Goal: Find specific page/section: Find specific page/section

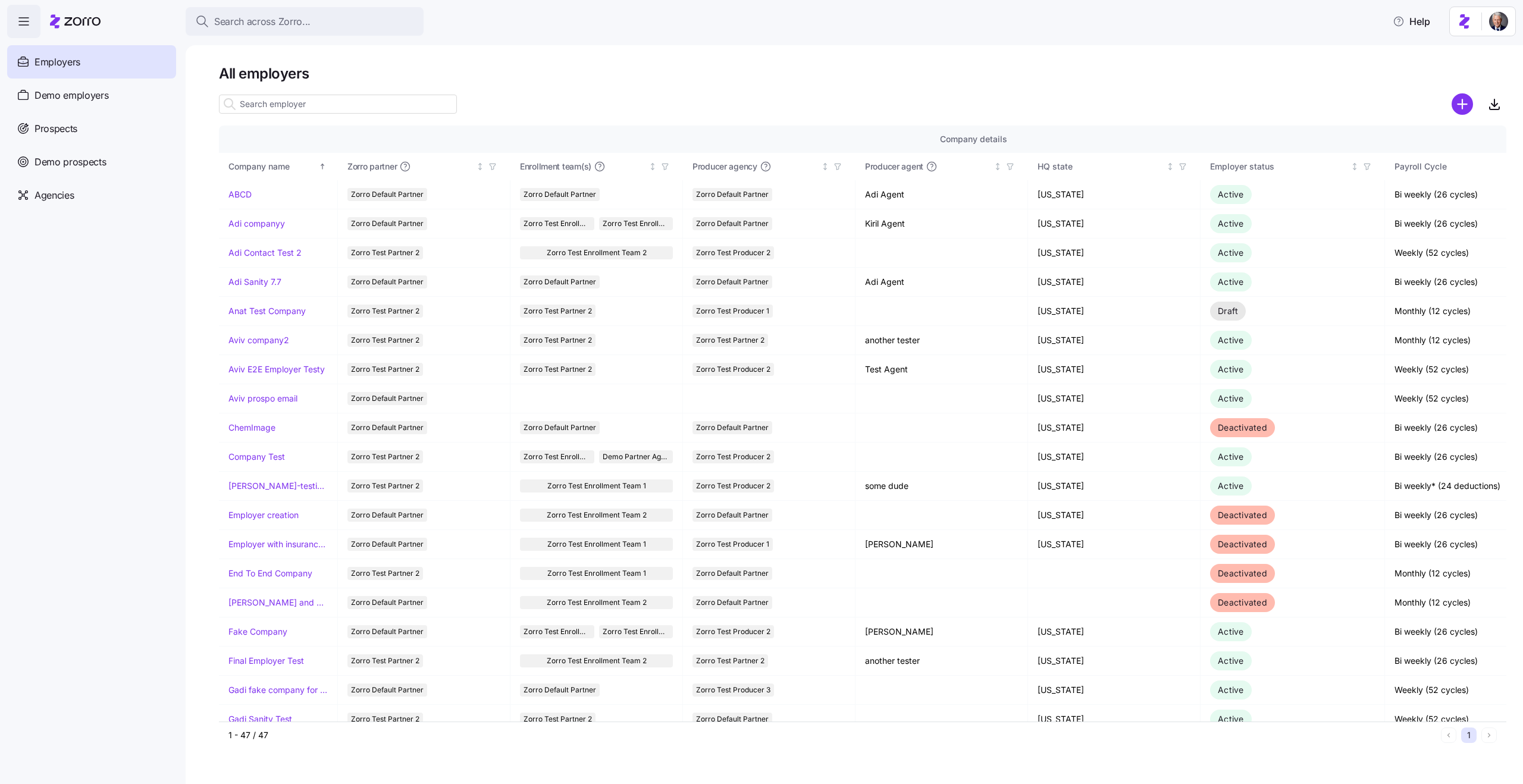
click at [584, 89] on div at bounding box center [862, 87] width 1287 height 10
click at [427, 107] on input at bounding box center [337, 104] width 238 height 19
click at [293, 74] on h1 "All employers" at bounding box center [862, 73] width 1287 height 18
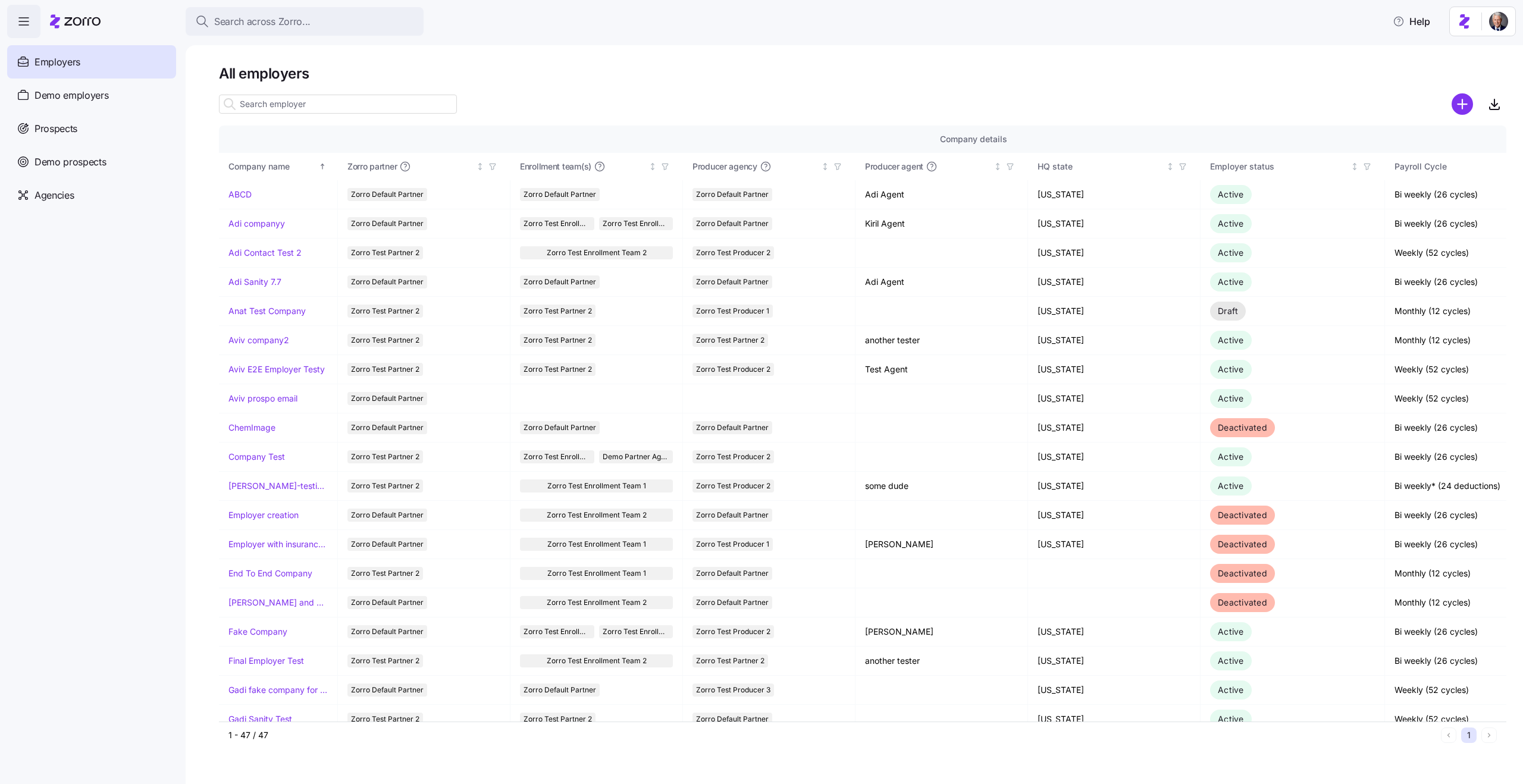
click at [310, 100] on input at bounding box center [337, 104] width 238 height 19
click at [280, 78] on h1 "All employers" at bounding box center [862, 73] width 1287 height 18
click at [308, 78] on h1 "All employers" at bounding box center [862, 73] width 1287 height 18
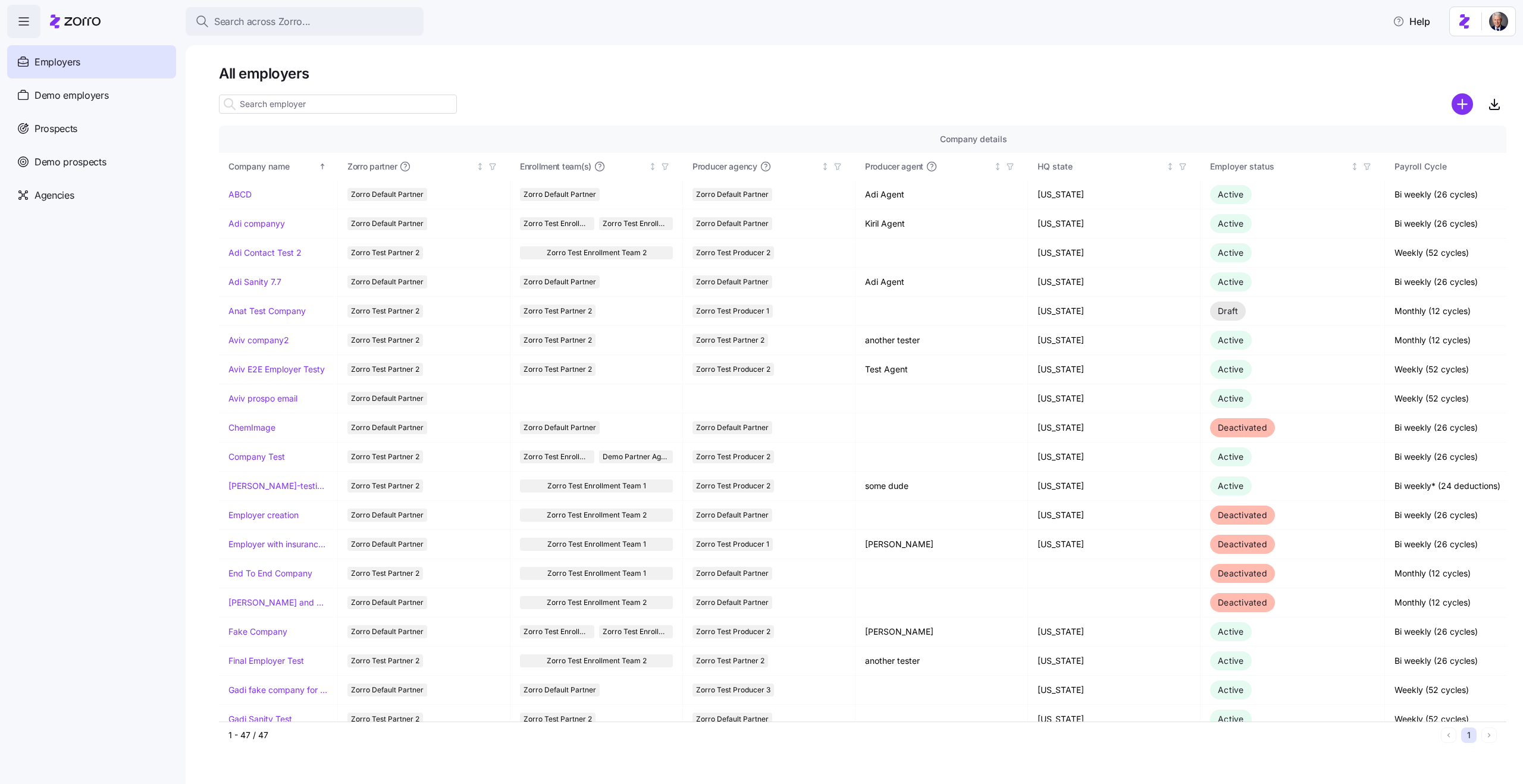
click at [315, 103] on input at bounding box center [337, 104] width 238 height 19
click at [272, 70] on h1 "All employers" at bounding box center [862, 73] width 1287 height 18
click at [291, 99] on input at bounding box center [337, 104] width 238 height 19
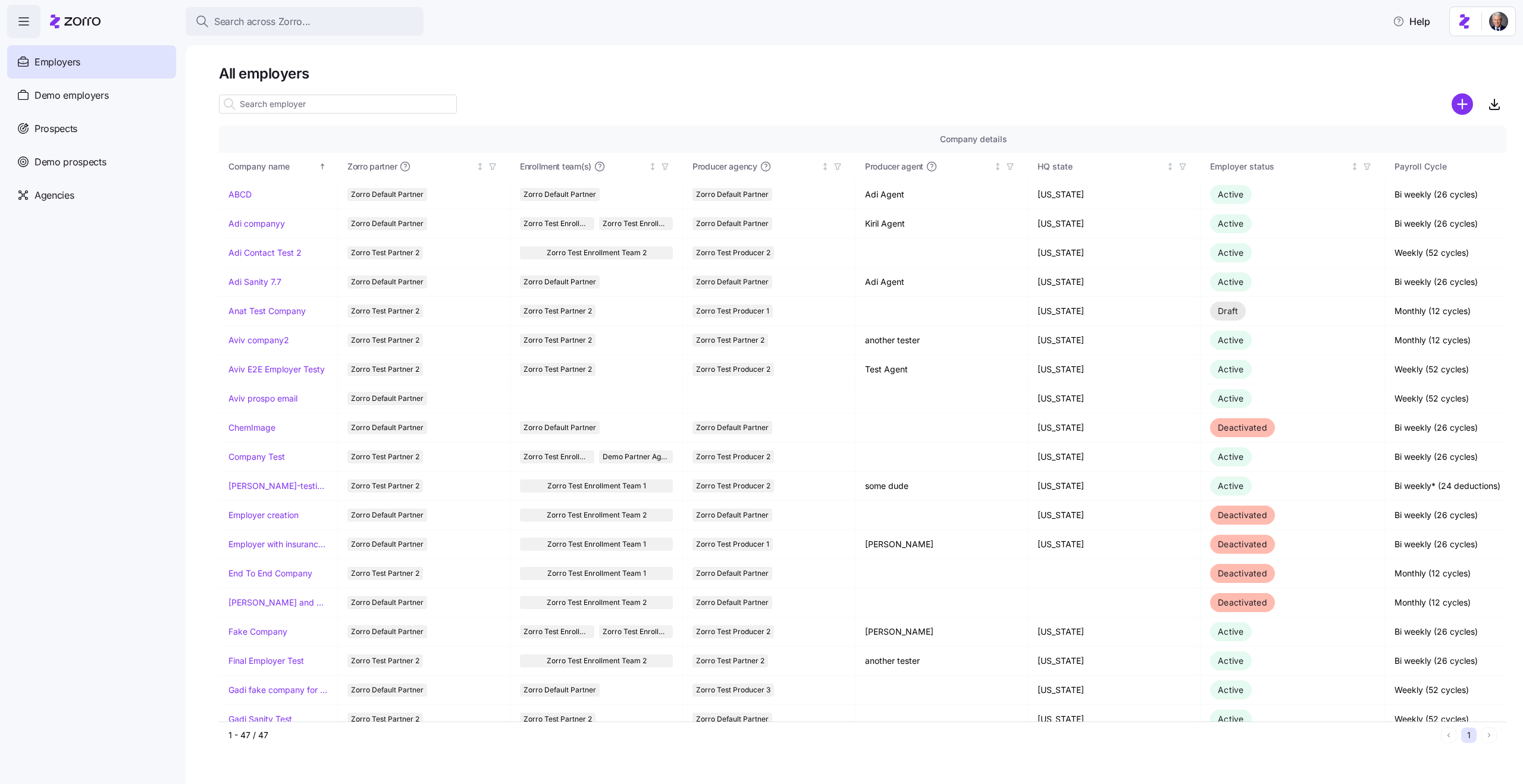
click at [597, 63] on div "All employers Company details Benefit status Company name [PERSON_NAME] partner…" at bounding box center [854, 414] width 1337 height 738
click at [252, 21] on span "Search across Zorro..." at bounding box center [262, 22] width 96 height 15
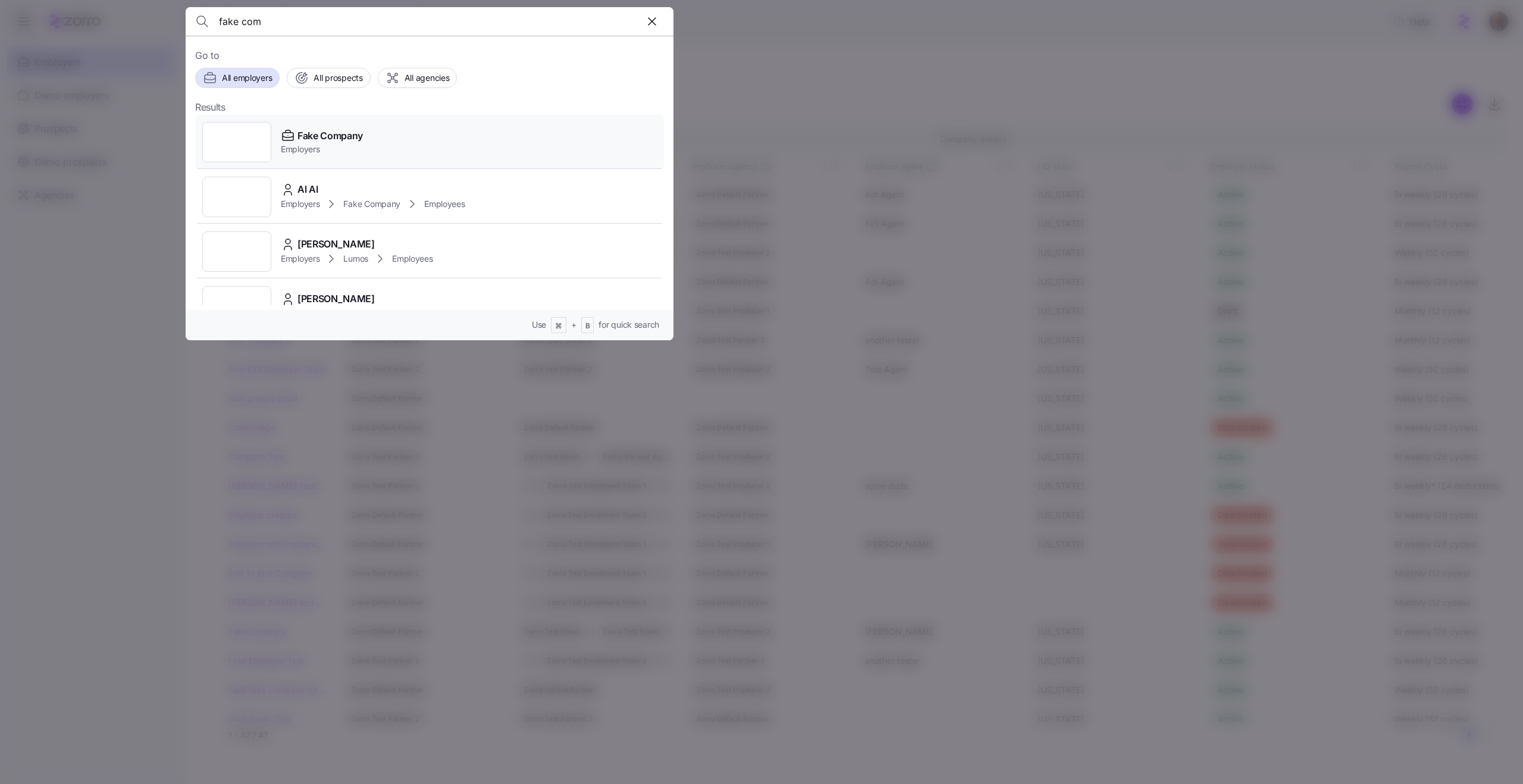
type input "fake com"
click at [326, 142] on span "Fake Company" at bounding box center [330, 135] width 66 height 15
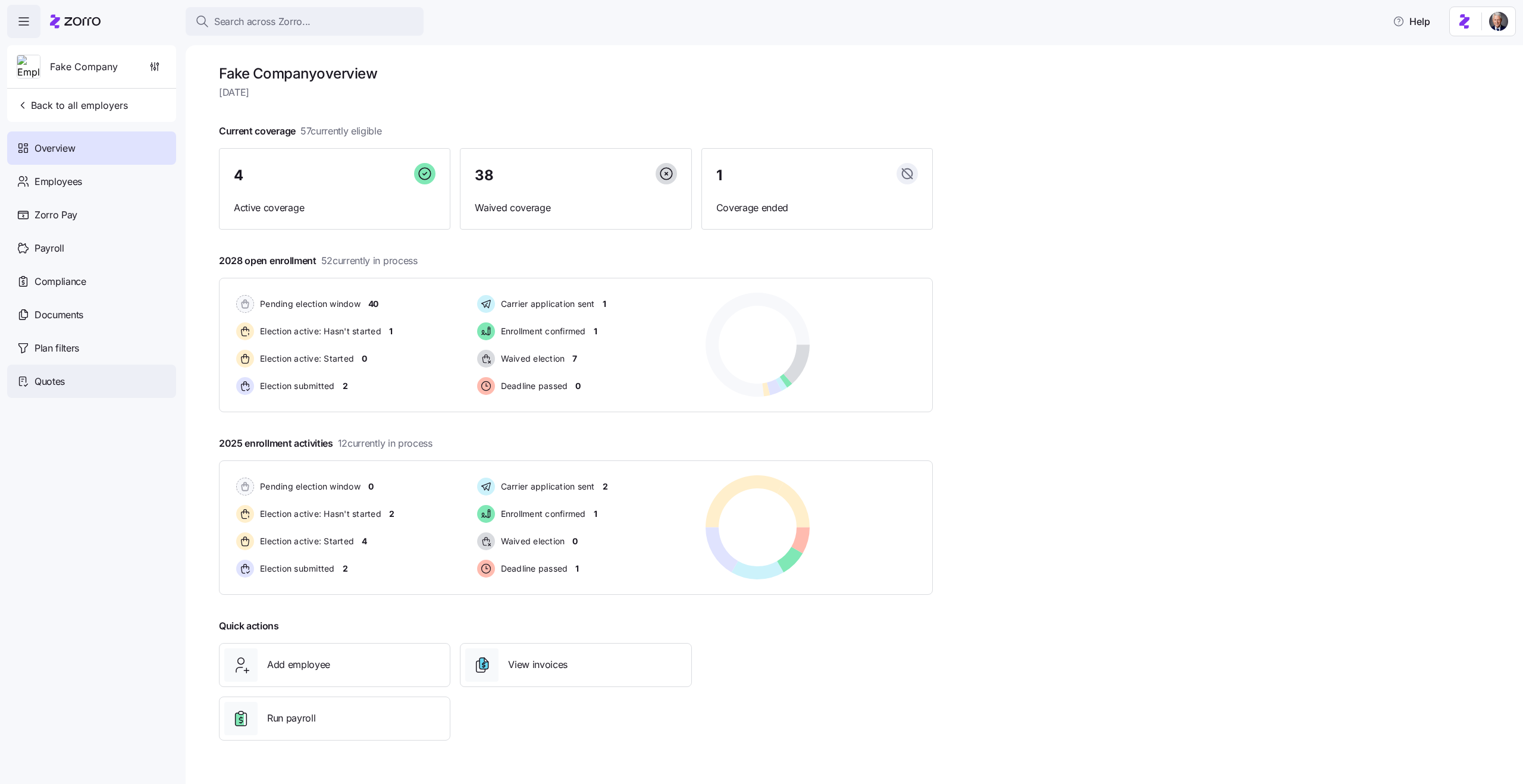
click at [70, 380] on div "Quotes" at bounding box center [91, 381] width 169 height 34
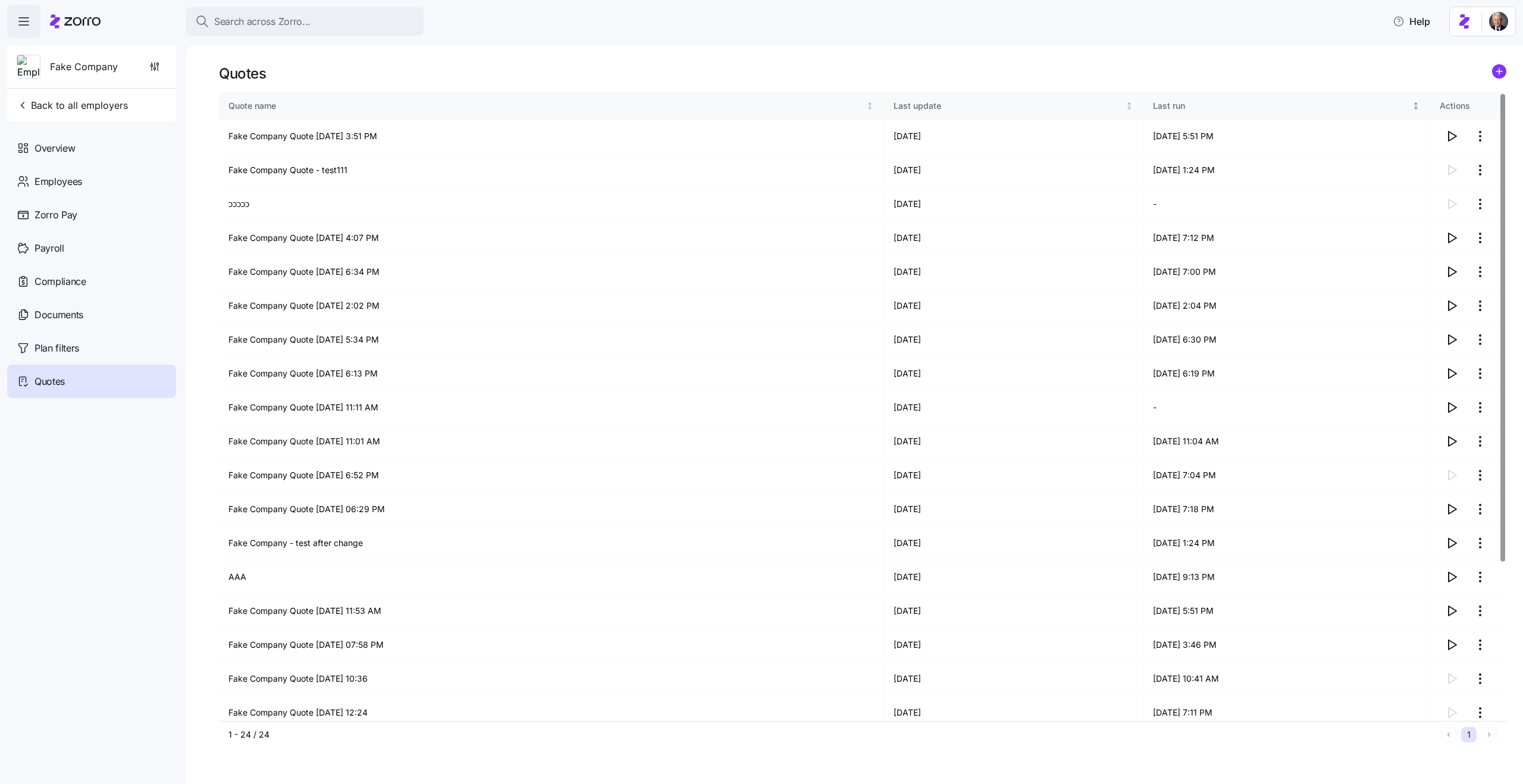
click at [1188, 99] on div "Last run" at bounding box center [1281, 106] width 256 height 13
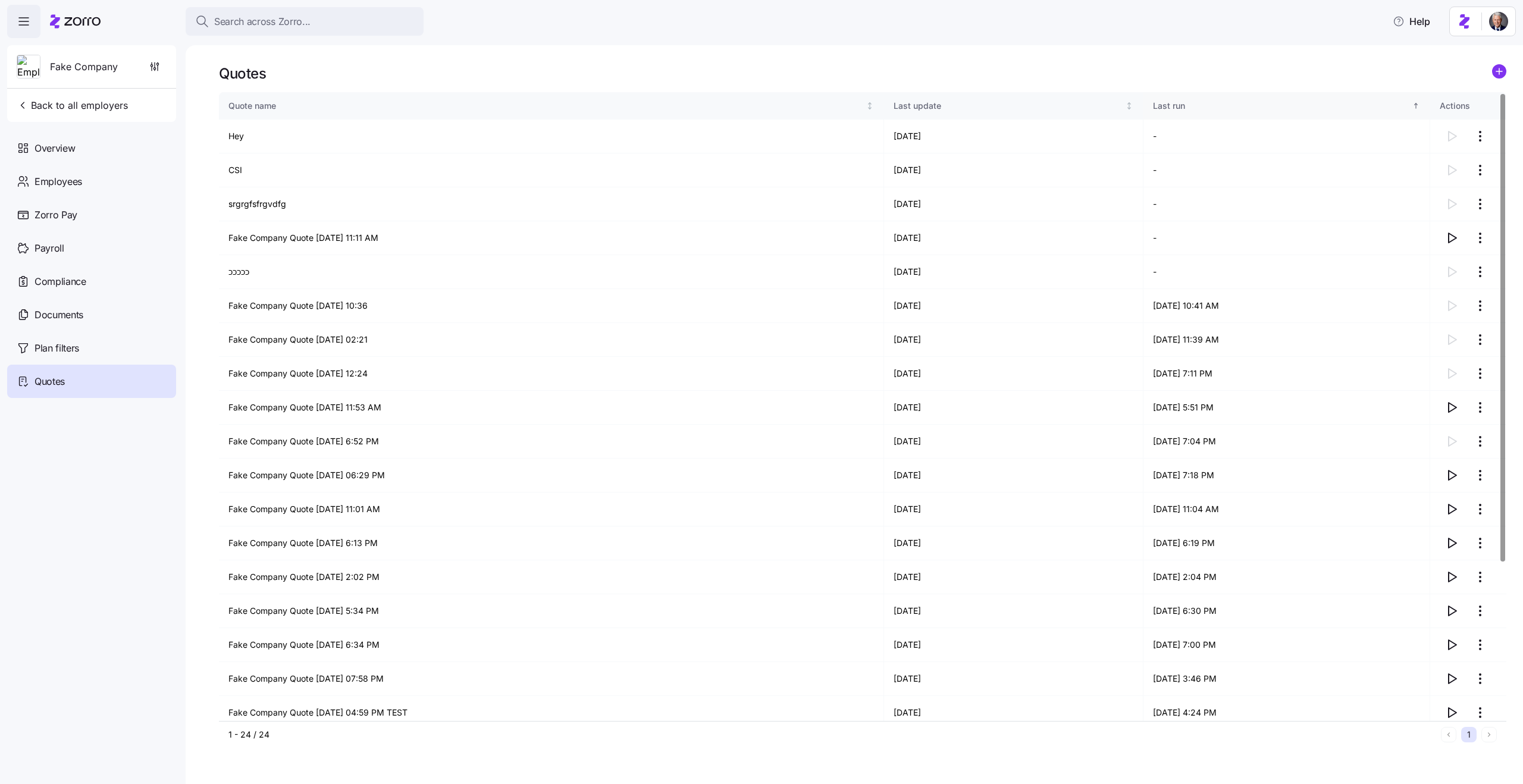
click at [1188, 99] on div "Last run" at bounding box center [1281, 106] width 256 height 13
